Goal: Find contact information: Find contact information

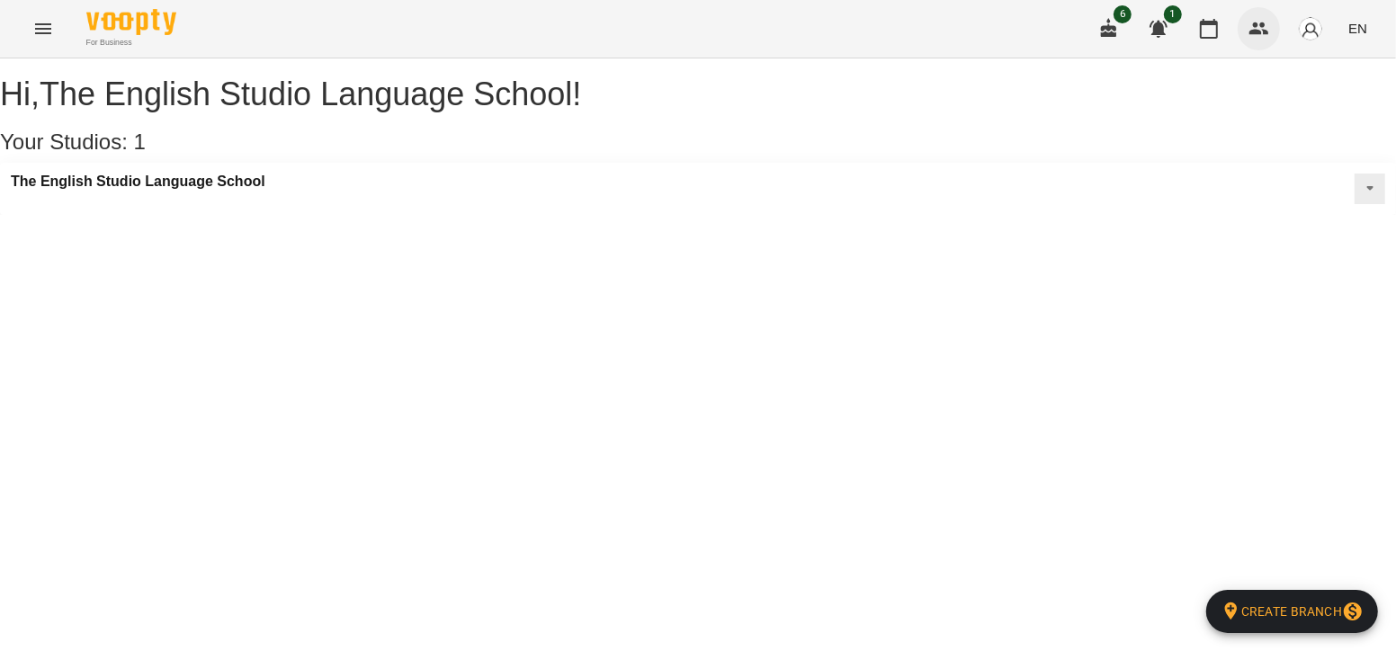
click at [1267, 29] on icon "button" at bounding box center [1259, 29] width 22 height 22
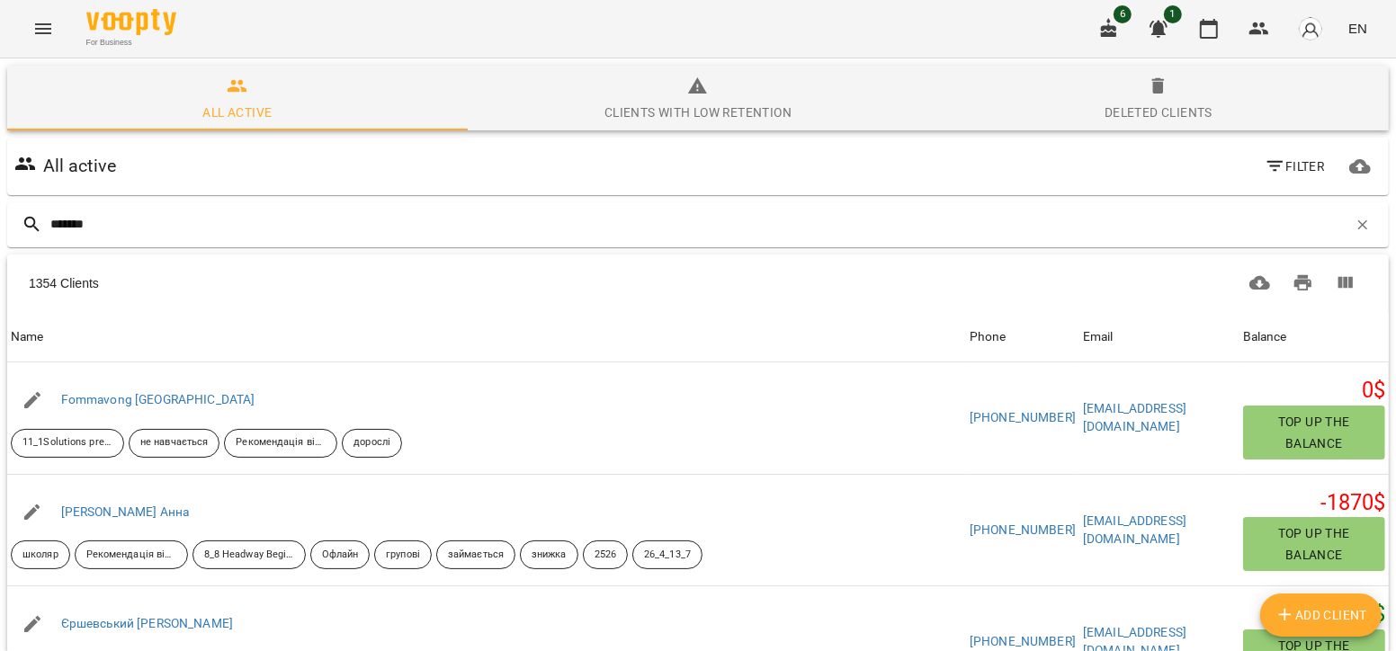
type input "********"
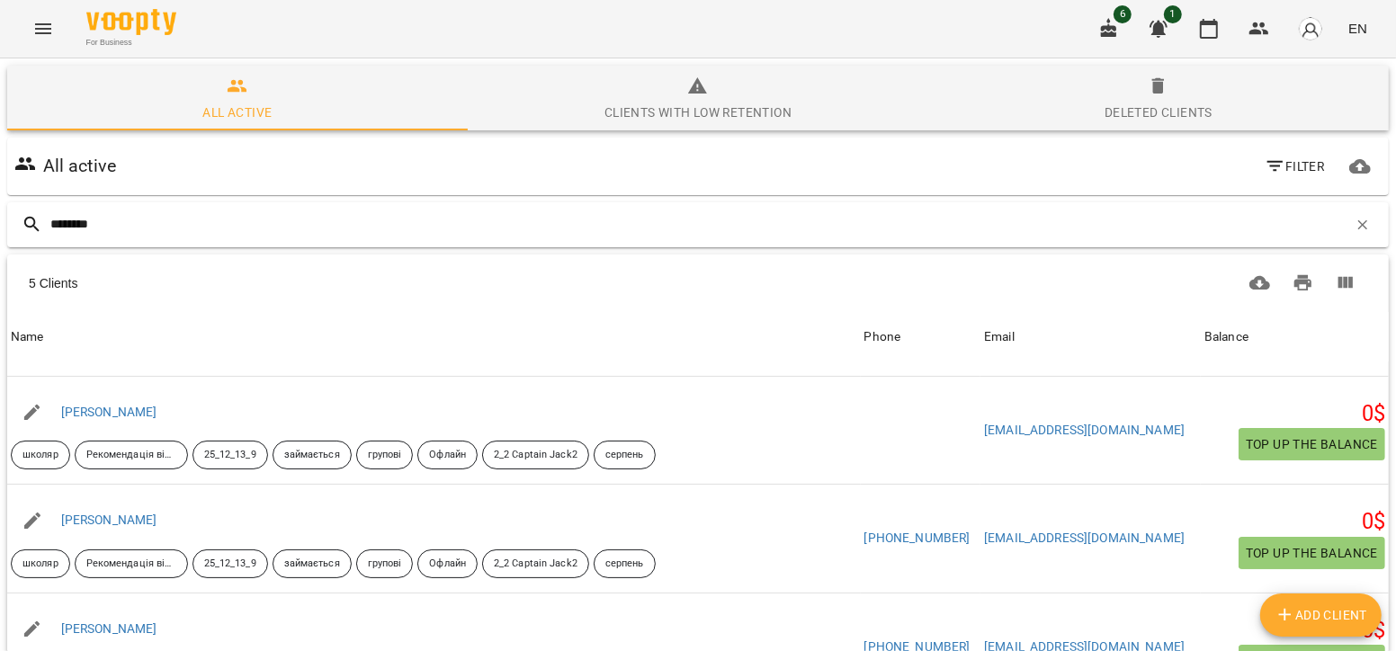
scroll to position [144, 0]
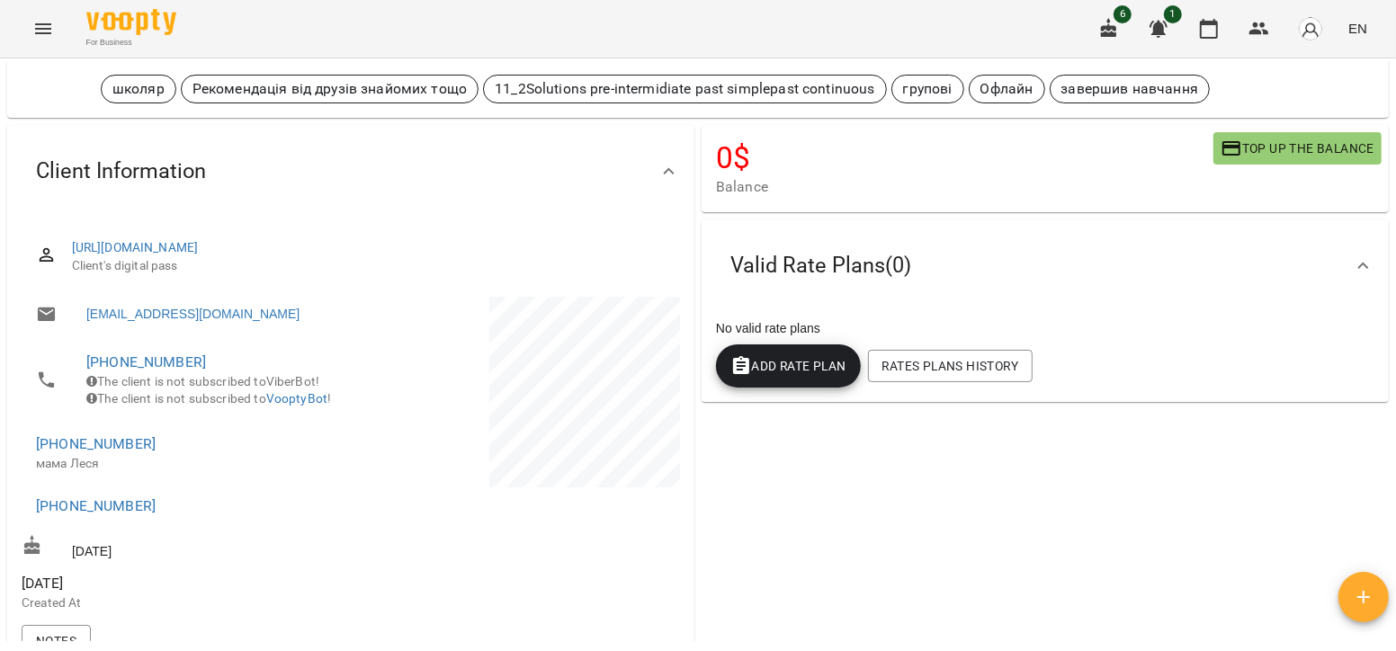
scroll to position [88, 0]
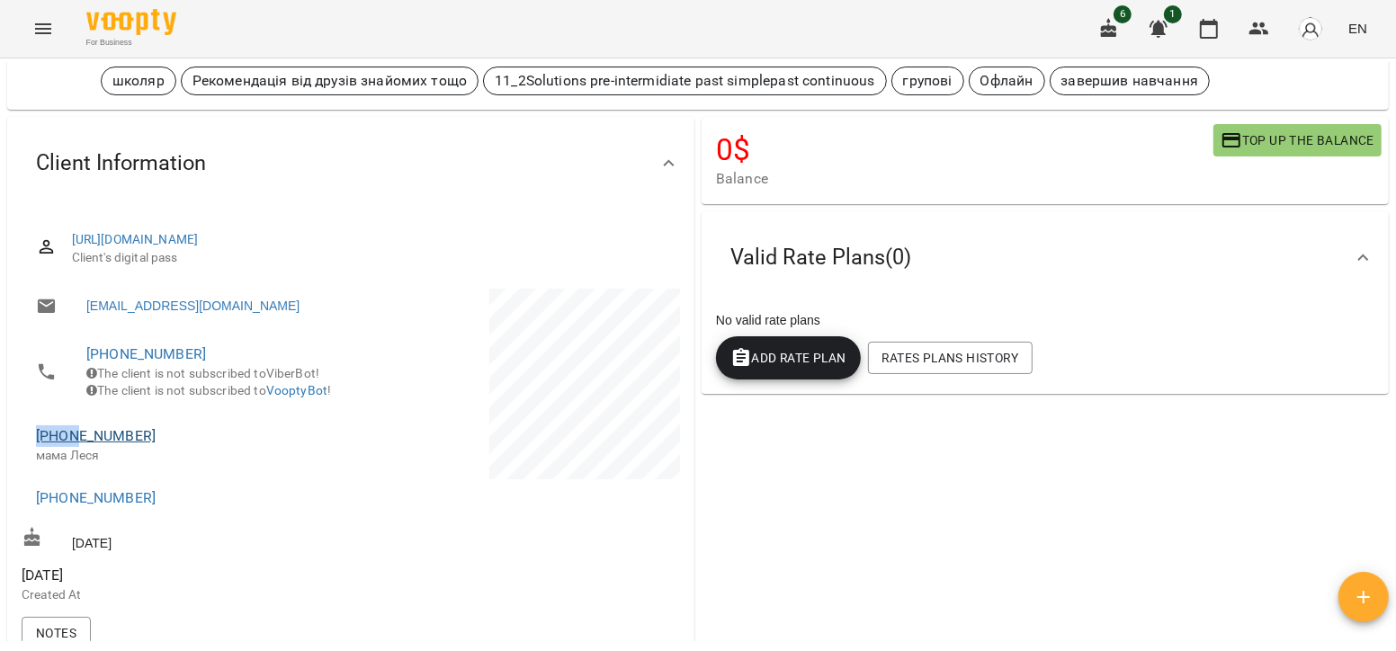
drag, startPoint x: 132, startPoint y: 449, endPoint x: 76, endPoint y: 464, distance: 57.8
click at [76, 464] on li "[PHONE_NUMBER] мама Леся" at bounding box center [185, 445] width 326 height 64
click at [157, 447] on span "[PHONE_NUMBER]" at bounding box center [184, 436] width 297 height 22
drag, startPoint x: 157, startPoint y: 465, endPoint x: 111, endPoint y: 481, distance: 49.5
click at [111, 464] on div "[PHONE_NUMBER] мама Леся" at bounding box center [184, 444] width 297 height 39
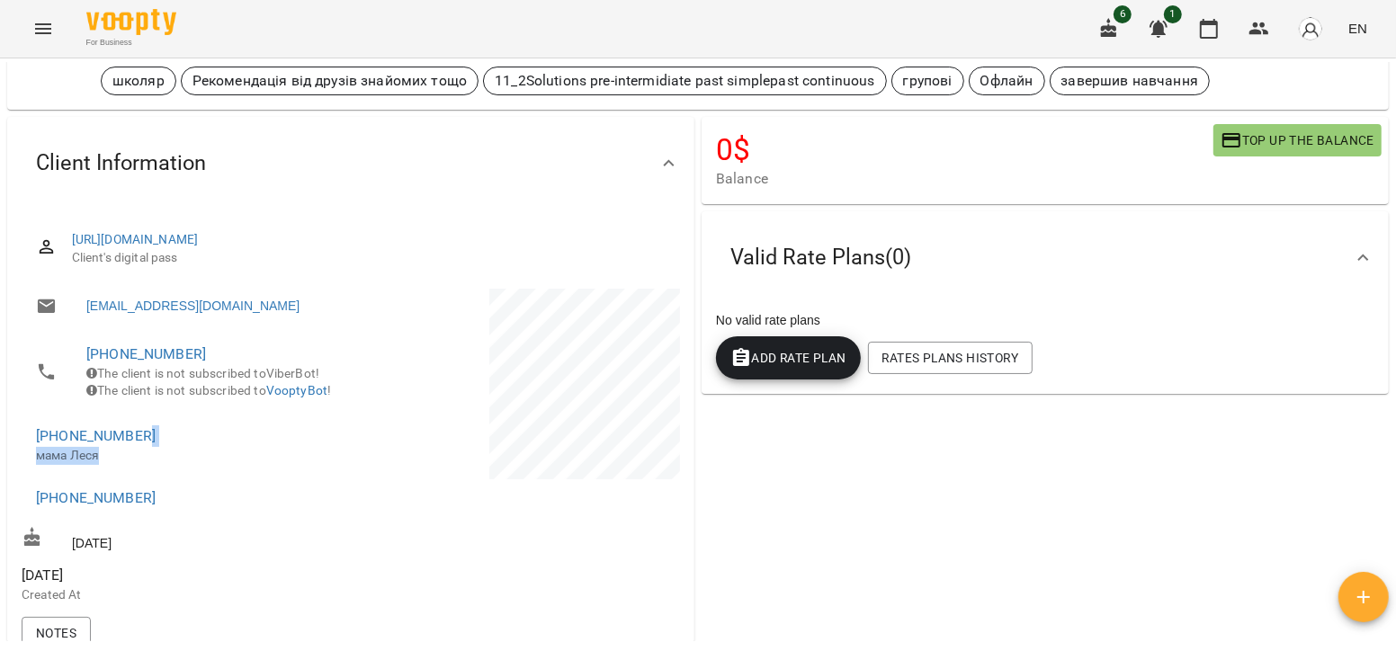
click at [111, 465] on p "мама Леся" at bounding box center [184, 456] width 297 height 18
drag, startPoint x: 141, startPoint y: 460, endPoint x: 59, endPoint y: 459, distance: 81.9
click at [59, 447] on span "[PHONE_NUMBER]" at bounding box center [184, 436] width 297 height 22
copy link "0968806343"
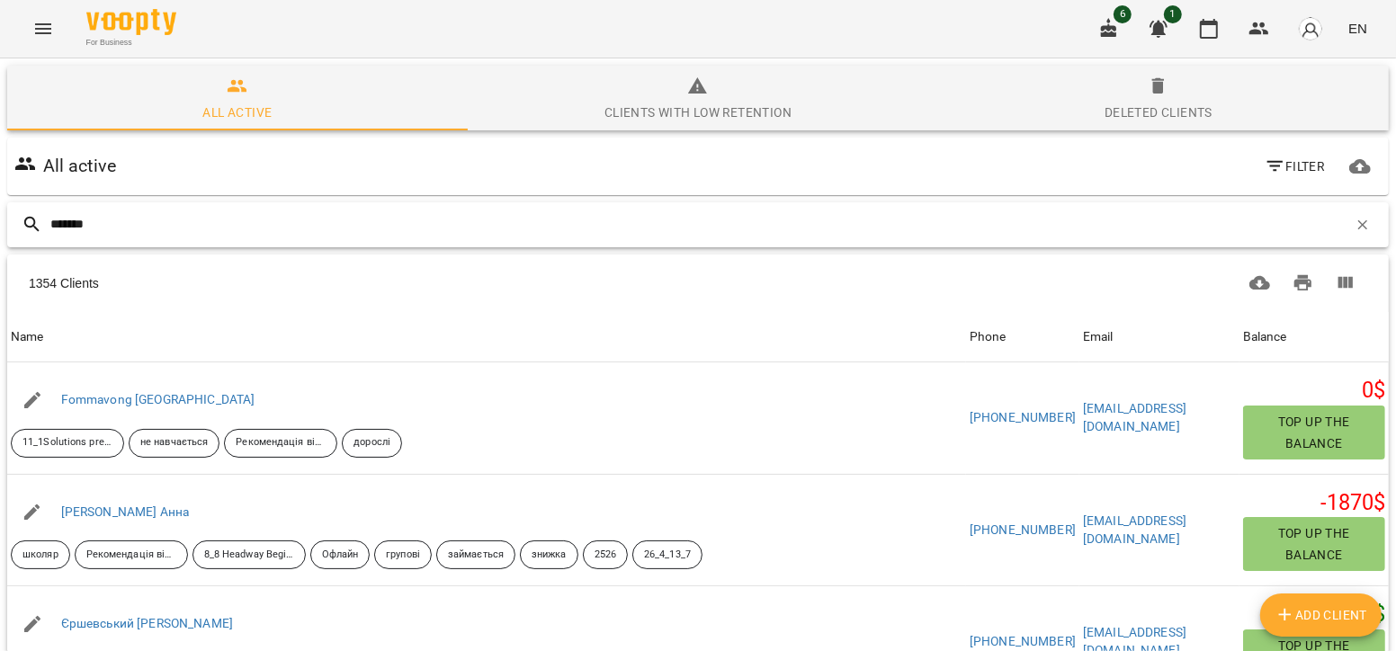
type input "********"
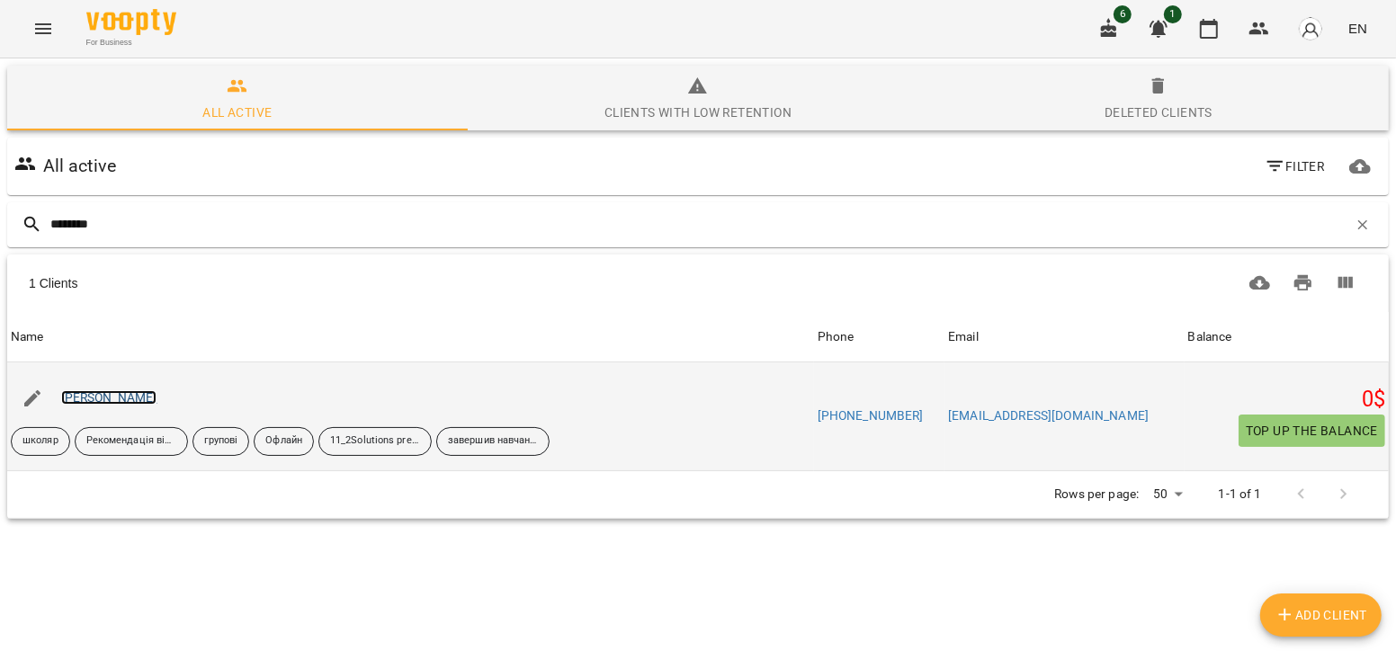
click at [156, 393] on link "[PERSON_NAME]" at bounding box center [109, 397] width 96 height 14
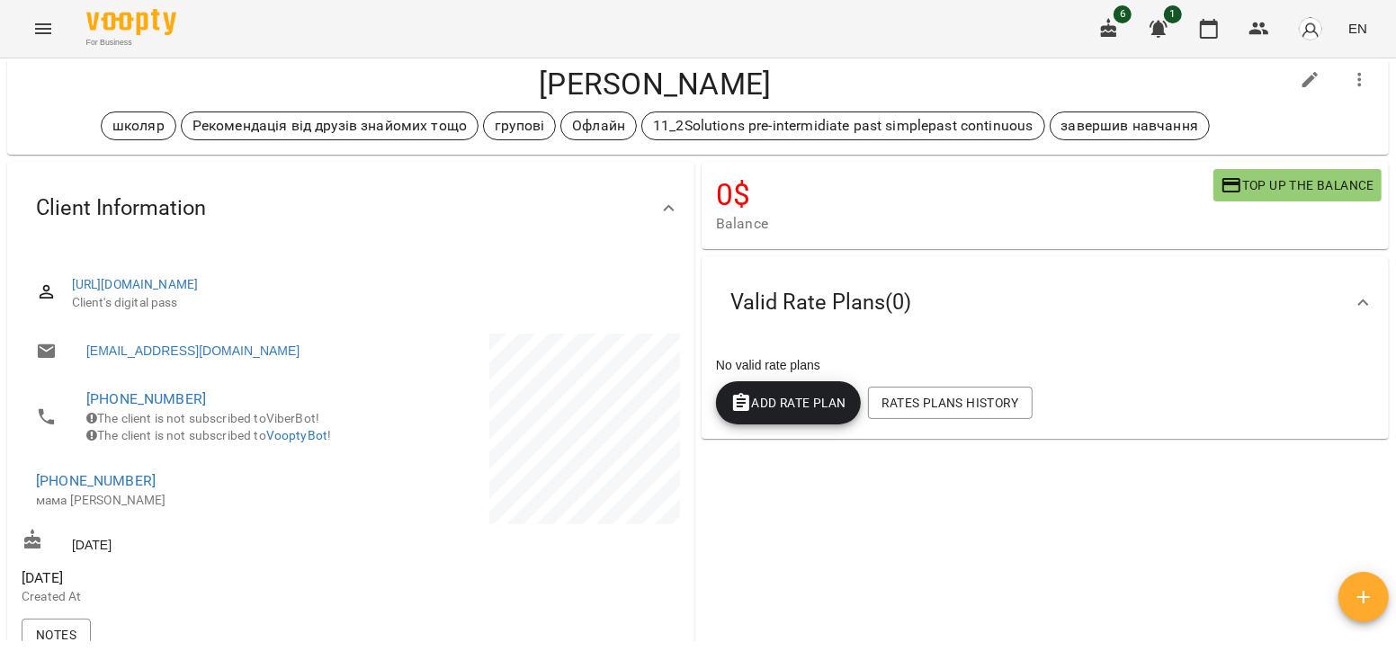
scroll to position [46, 0]
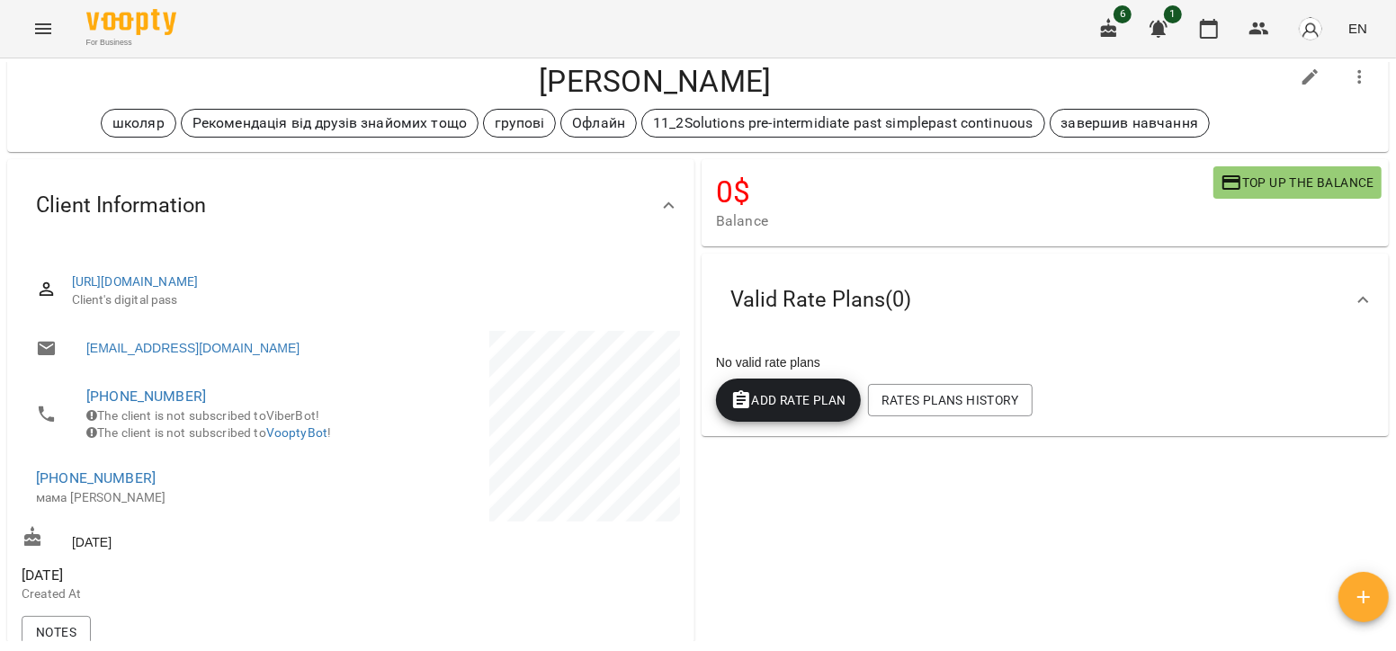
click at [143, 489] on span "[PHONE_NUMBER]" at bounding box center [184, 479] width 297 height 22
drag, startPoint x: 143, startPoint y: 504, endPoint x: 58, endPoint y: 505, distance: 85.5
click at [58, 489] on span "[PHONE_NUMBER]" at bounding box center [184, 479] width 297 height 22
copy link "0961677150"
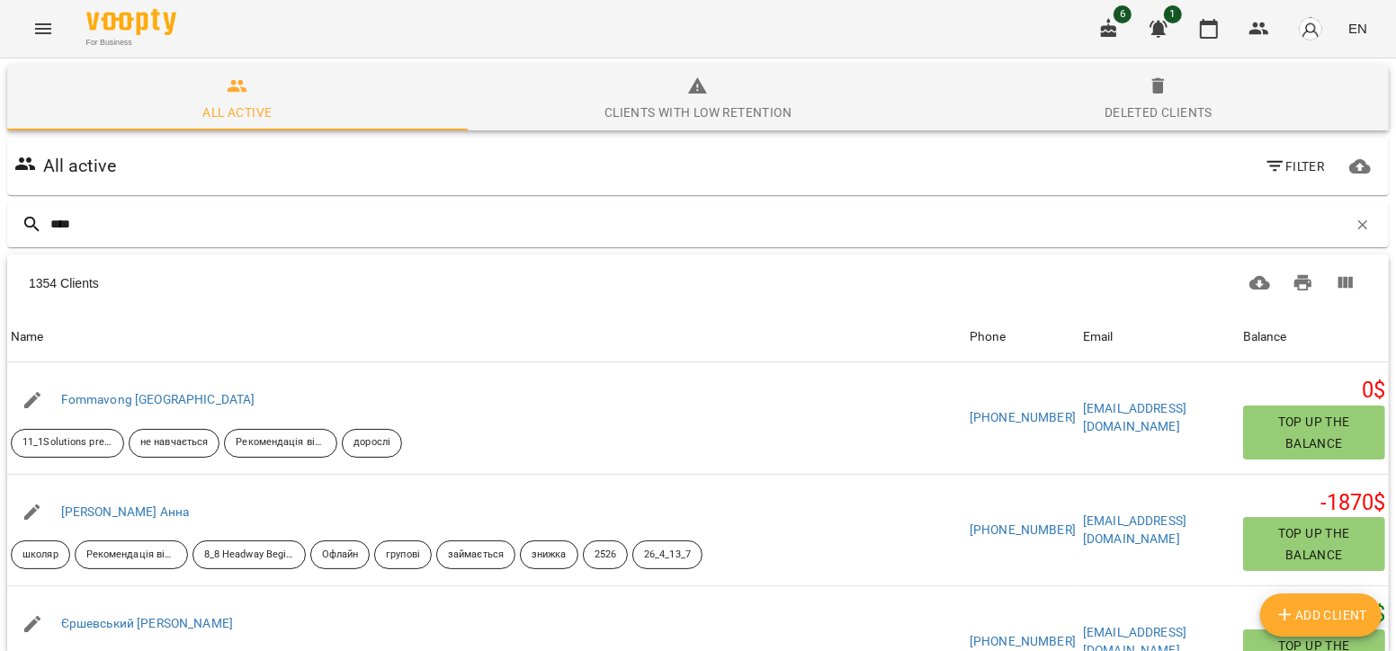
type input "*****"
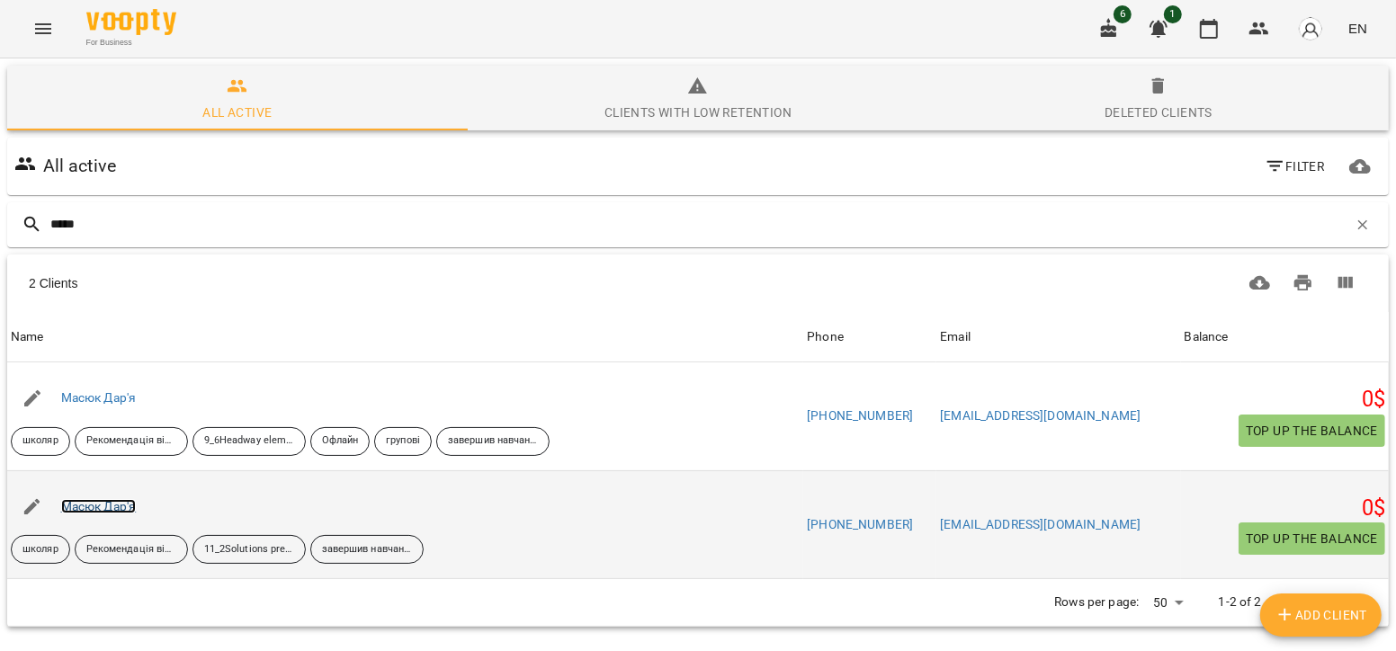
click at [101, 510] on link "Масюк Дар'я" at bounding box center [99, 506] width 76 height 14
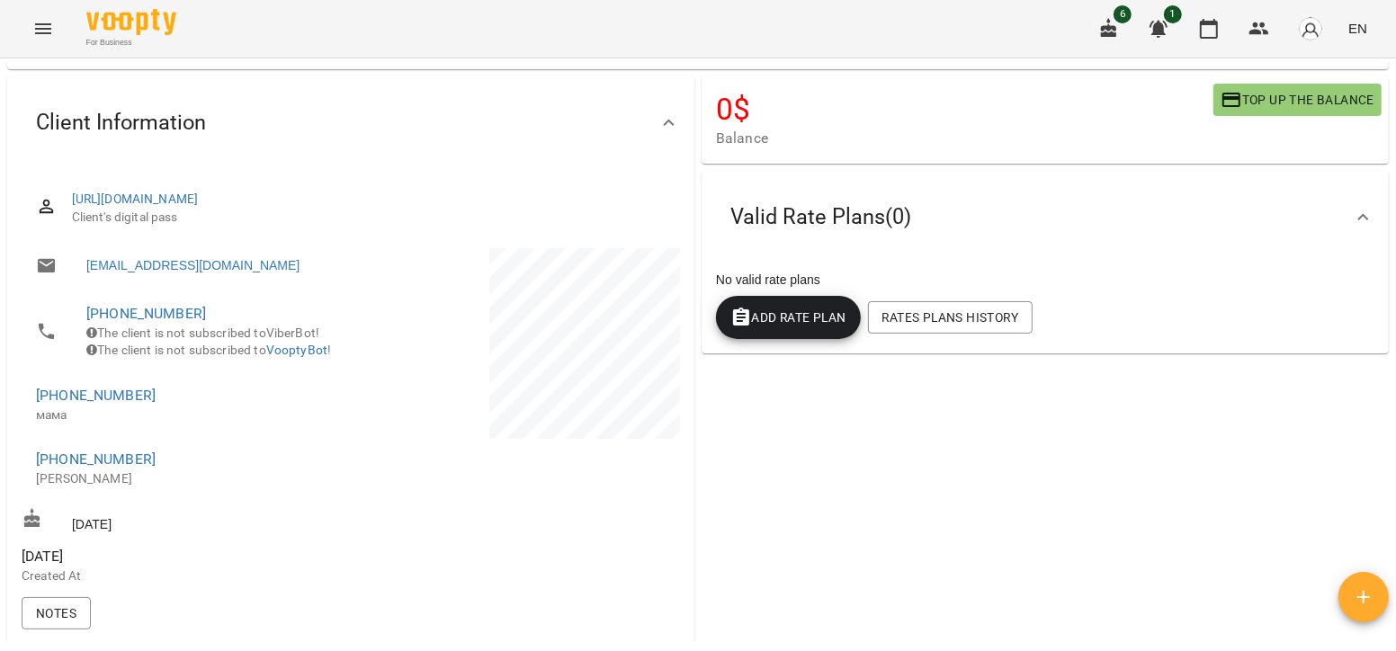
scroll to position [130, 0]
drag, startPoint x: 163, startPoint y: 416, endPoint x: 59, endPoint y: 416, distance: 103.4
click at [59, 406] on span "[PHONE_NUMBER]" at bounding box center [184, 395] width 297 height 22
copy link "0977121323"
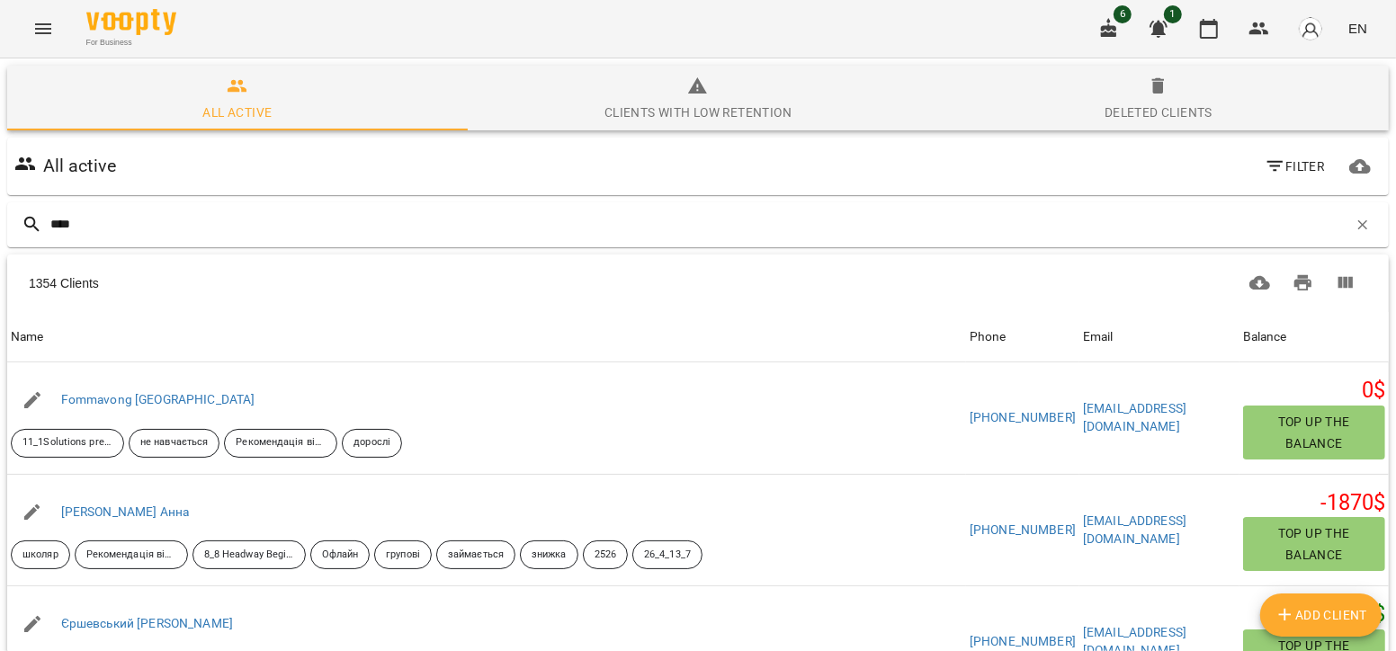
type input "*****"
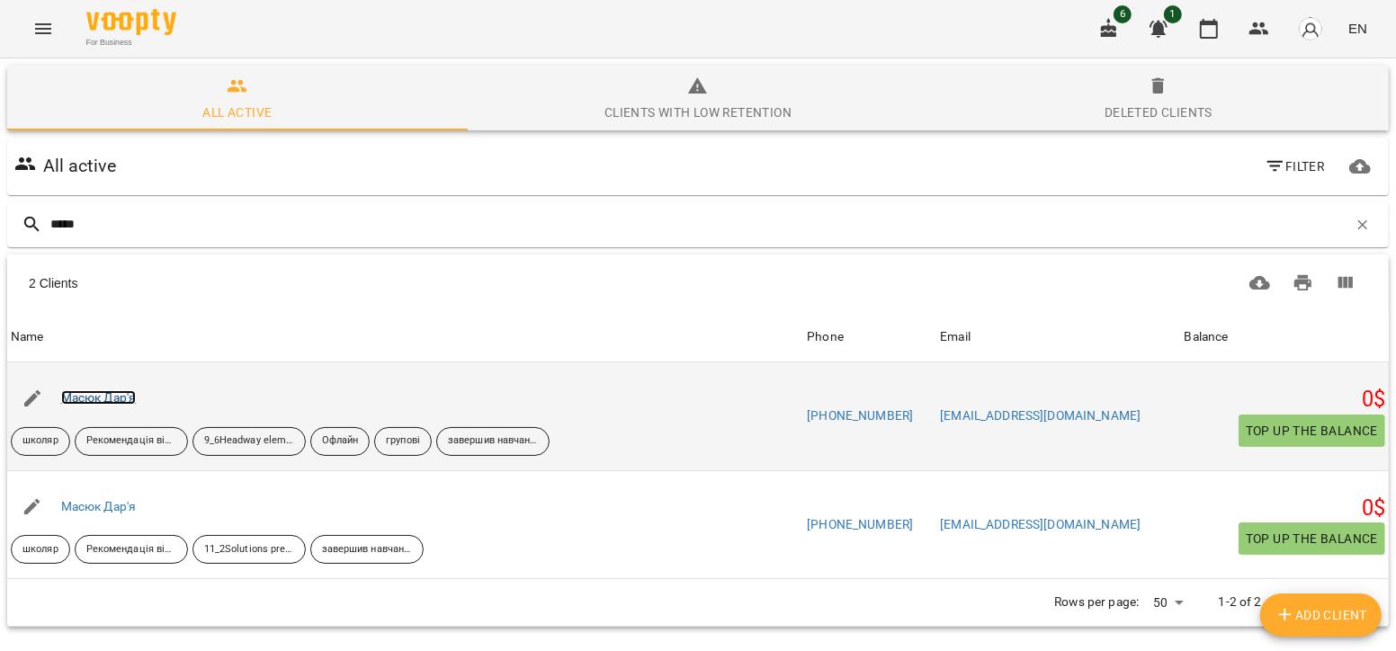
click at [114, 397] on link "Масюк Дар'я" at bounding box center [99, 397] width 76 height 14
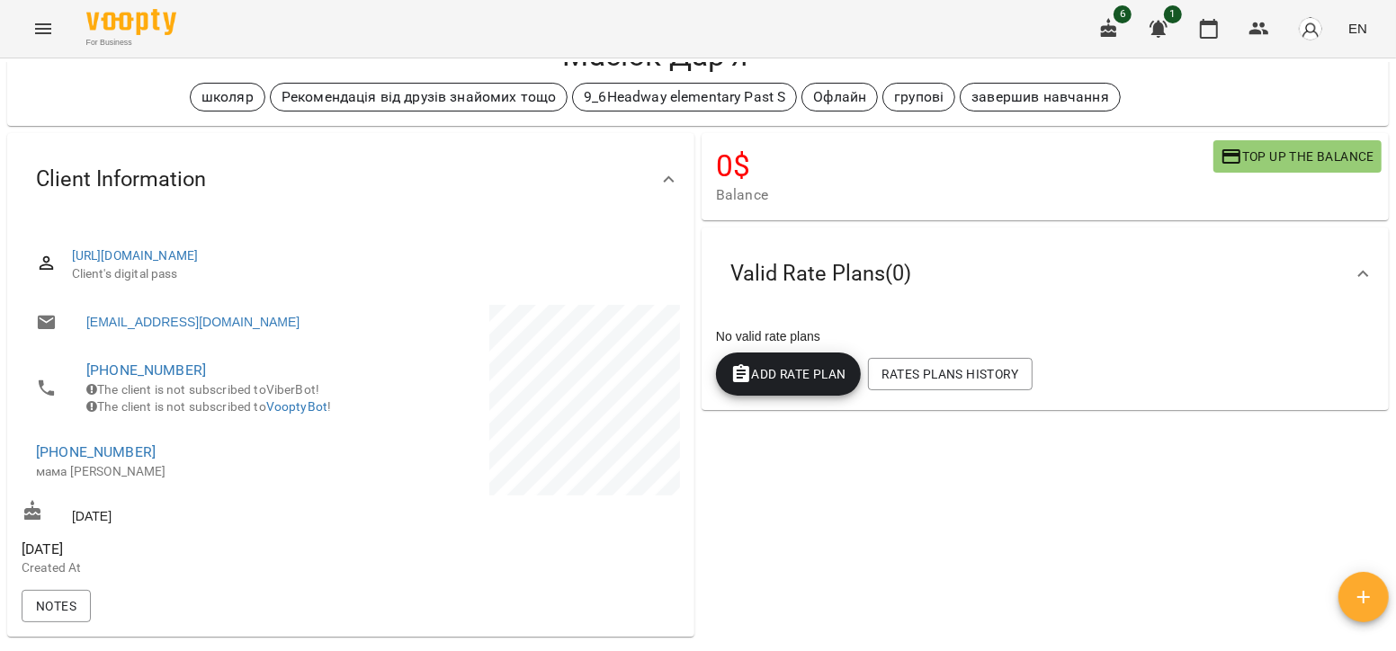
scroll to position [79, 0]
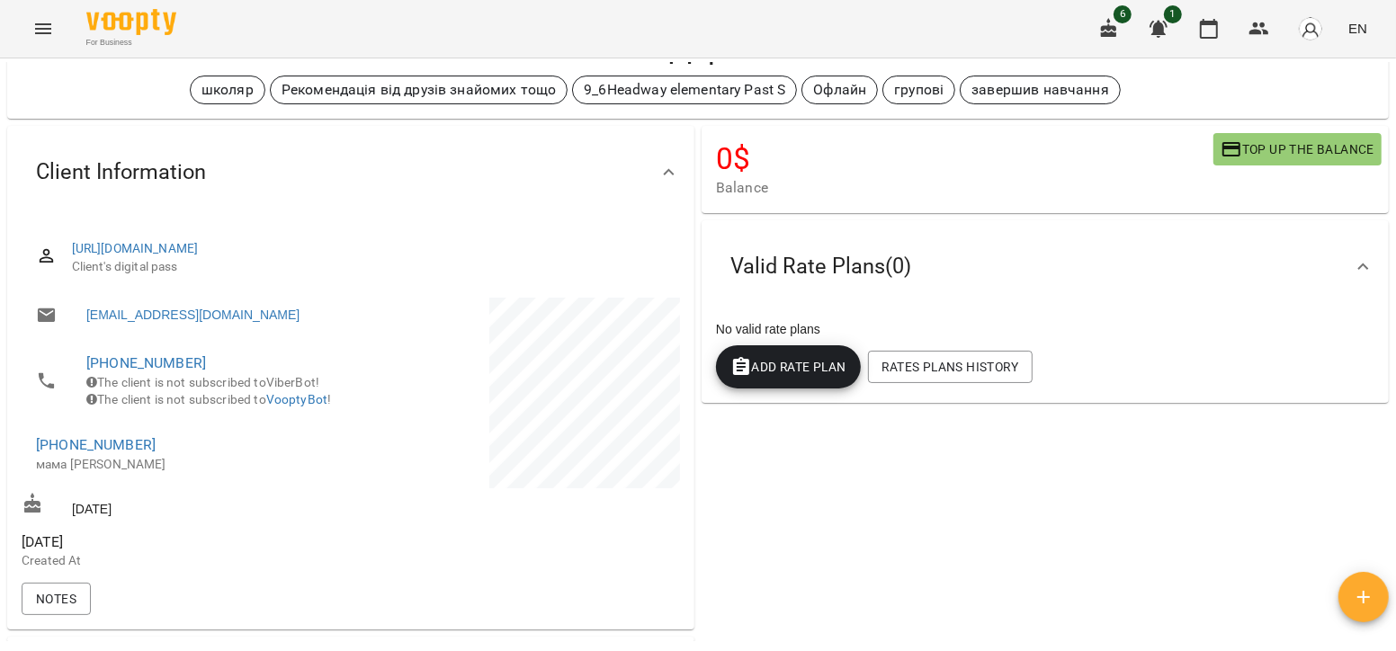
click at [185, 340] on li "[PHONE_NUMBER] The client is not subscribed to ViberBot! The client is not subs…" at bounding box center [185, 381] width 326 height 82
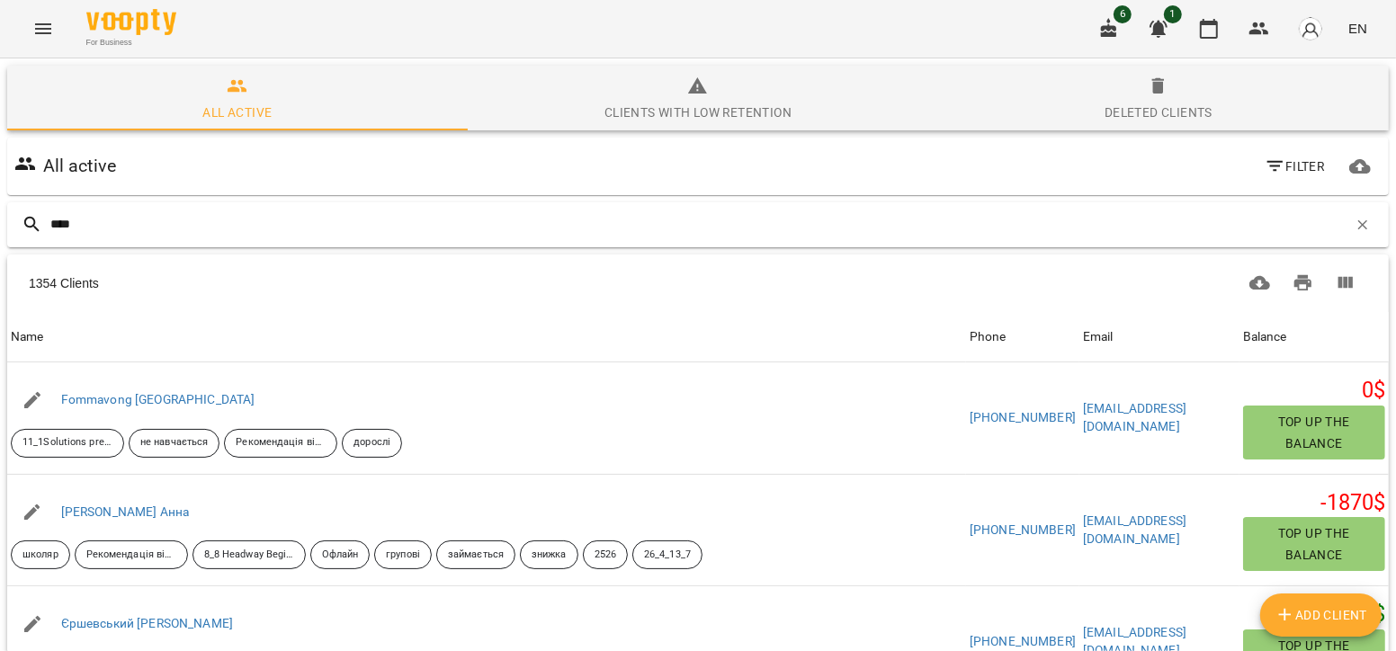
type input "*****"
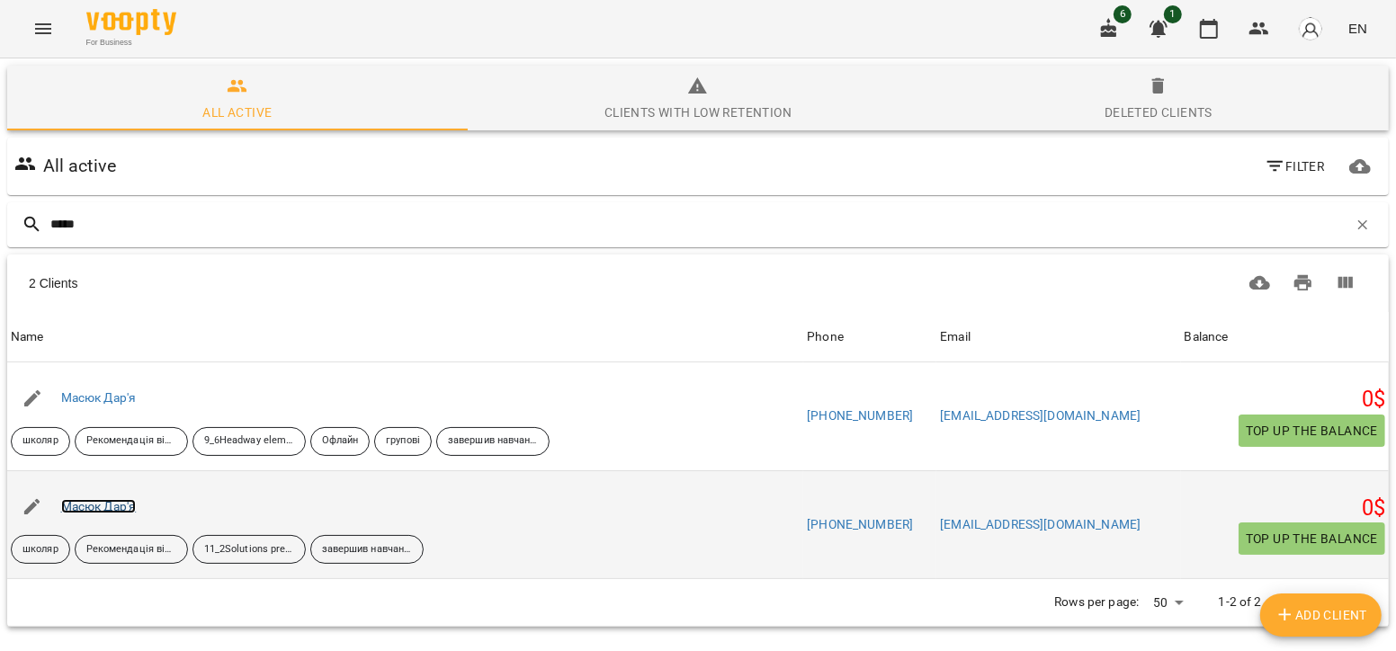
click at [114, 509] on link "Масюк Дар'я" at bounding box center [99, 506] width 76 height 14
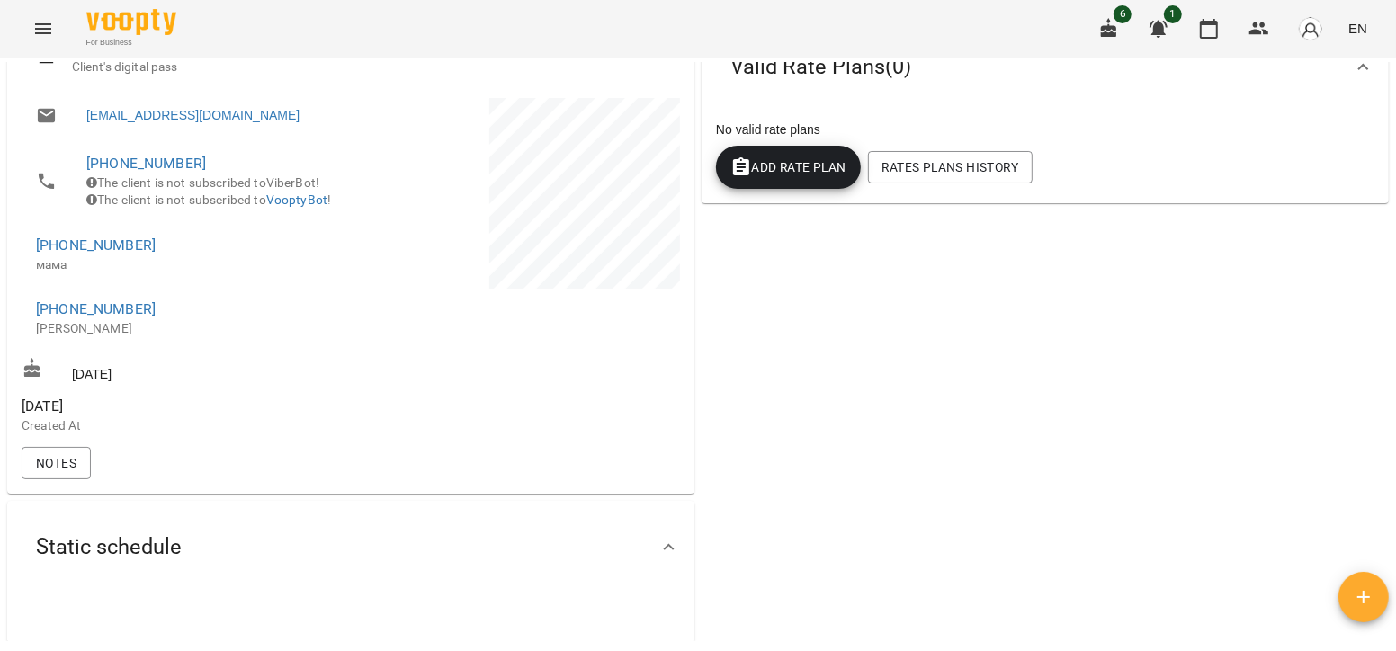
scroll to position [281, 0]
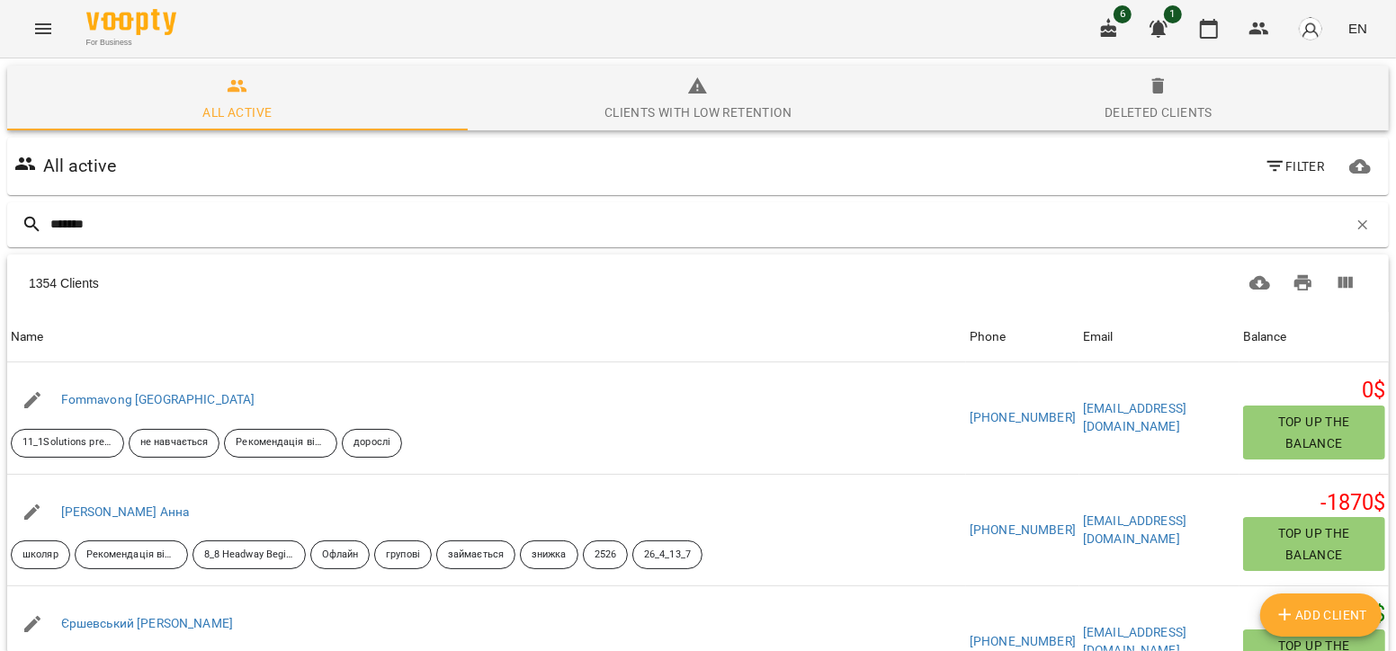
type input "********"
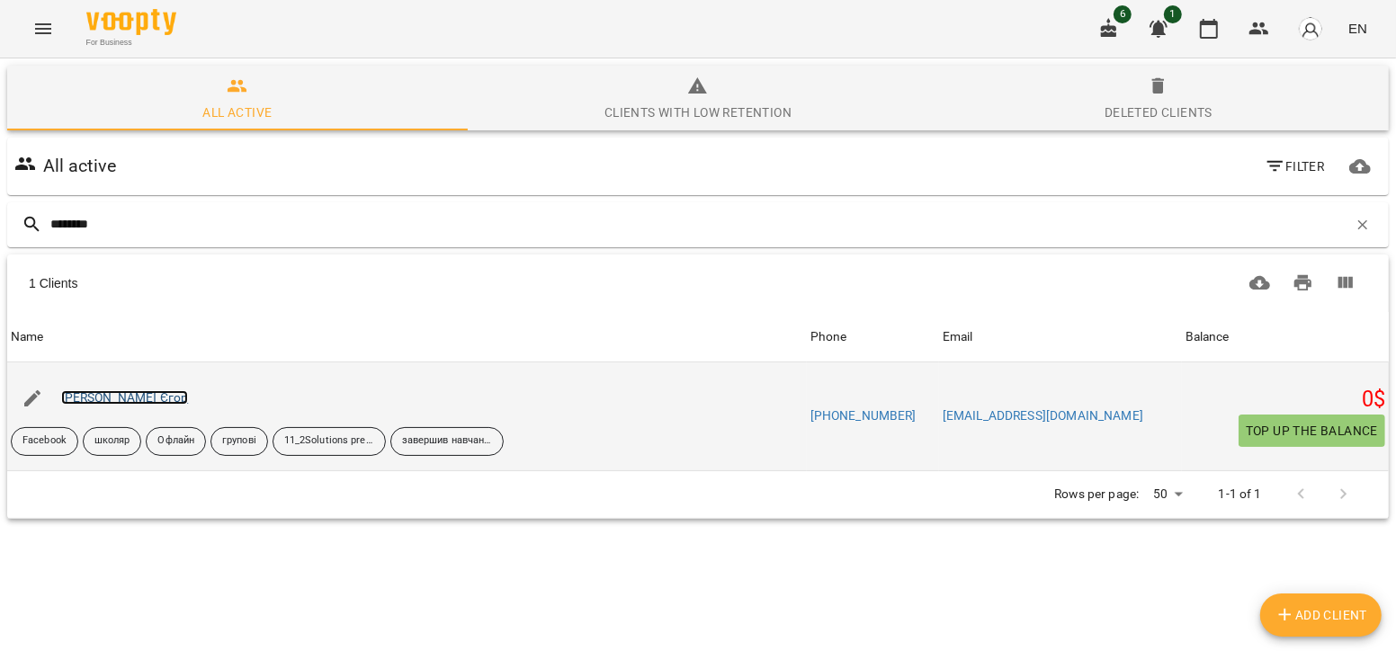
click at [128, 403] on link "[PERSON_NAME] Єгор" at bounding box center [125, 397] width 128 height 14
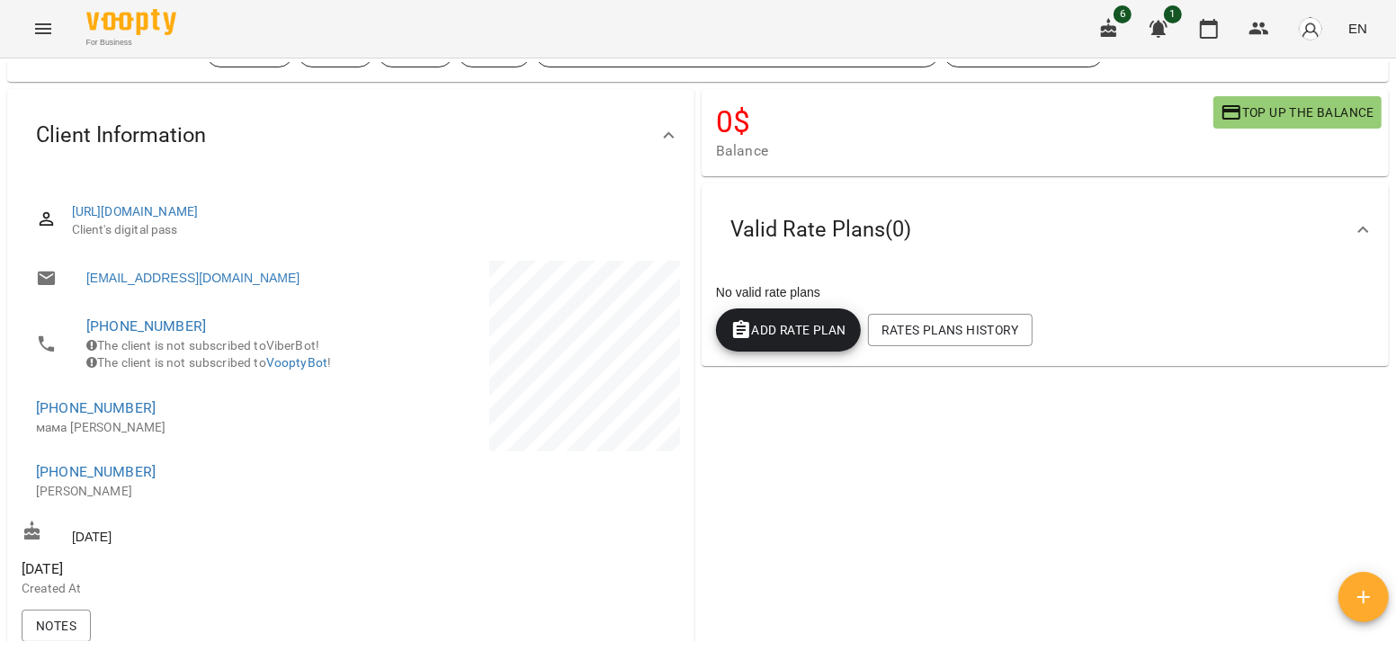
scroll to position [118, 0]
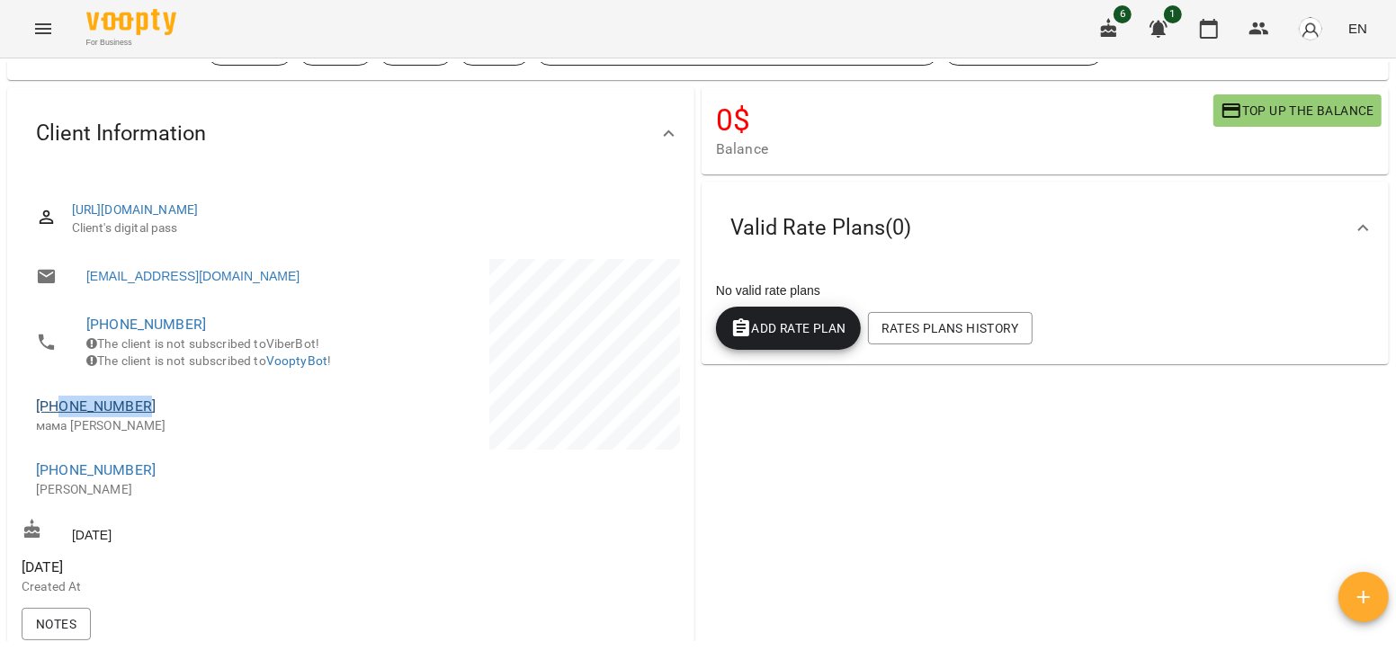
drag, startPoint x: 150, startPoint y: 424, endPoint x: 58, endPoint y: 432, distance: 92.1
click at [58, 417] on span "[PHONE_NUMBER]" at bounding box center [184, 407] width 297 height 22
copy link "0674563296"
